Goal: Find contact information: Find contact information

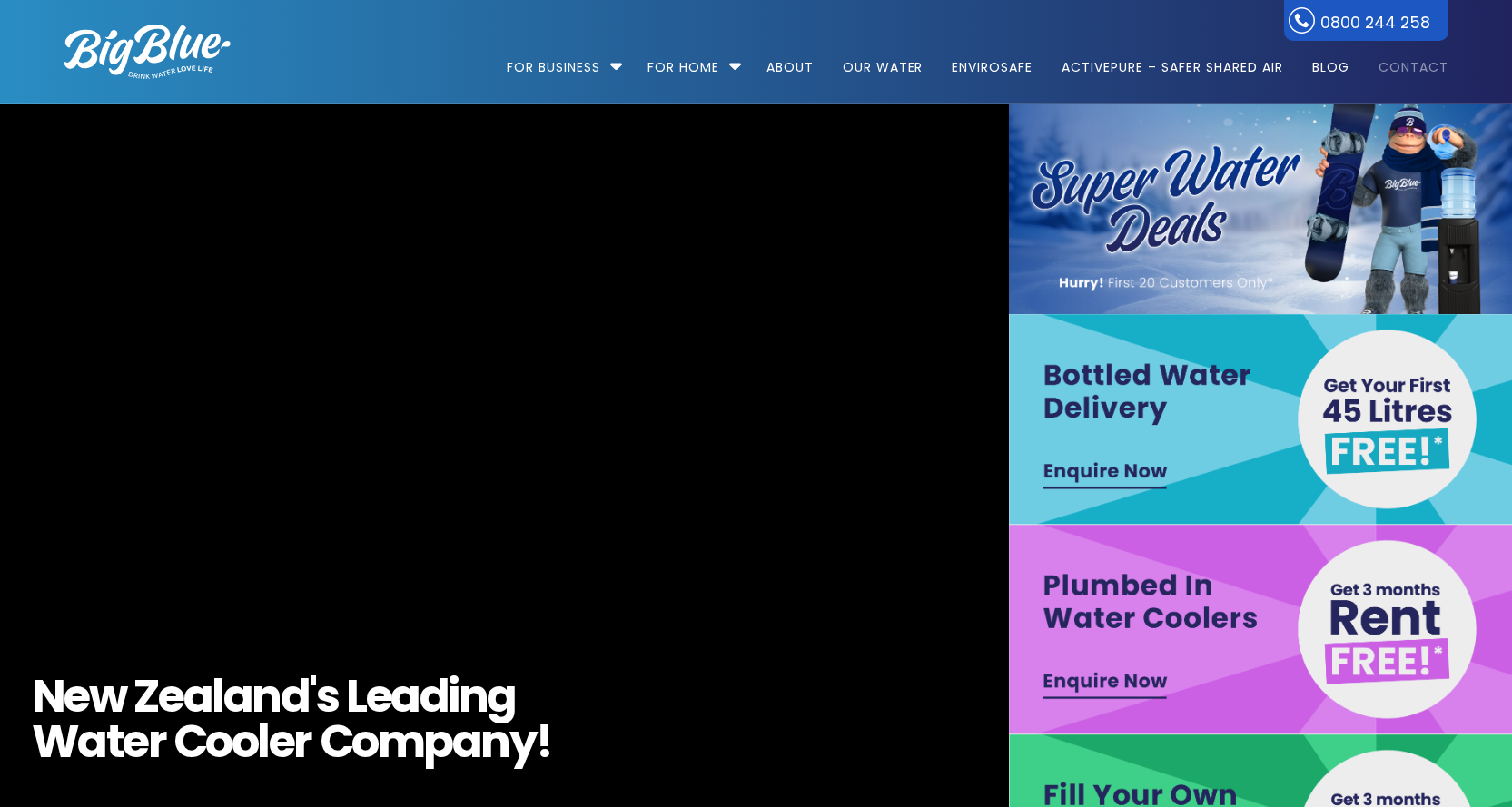
click at [1417, 66] on link "Contact" at bounding box center [1407, 58] width 83 height 117
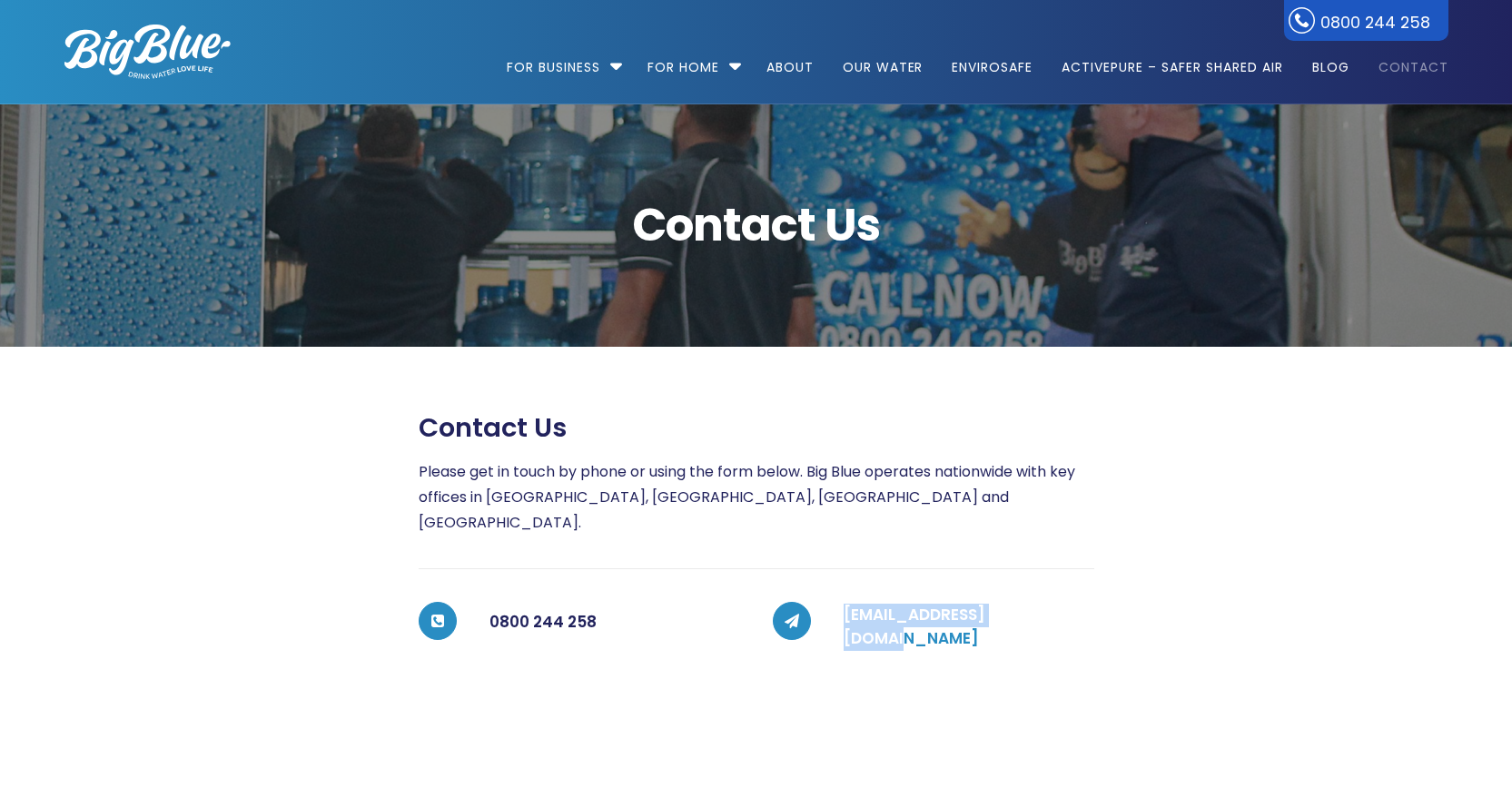
drag, startPoint x: 1037, startPoint y: 600, endPoint x: 843, endPoint y: 588, distance: 194.4
click at [844, 604] on h5 "coolers@bigblue.co.nz" at bounding box center [968, 626] width 251 height 47
copy link "coolers@bigblue.co.nz"
